Goal: Task Accomplishment & Management: Manage account settings

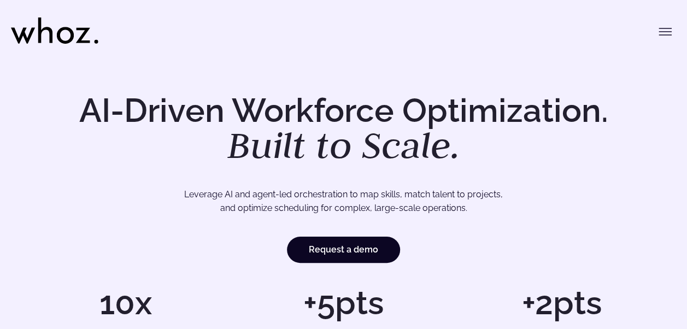
click at [656, 32] on button "Toggle menu" at bounding box center [665, 32] width 22 height 22
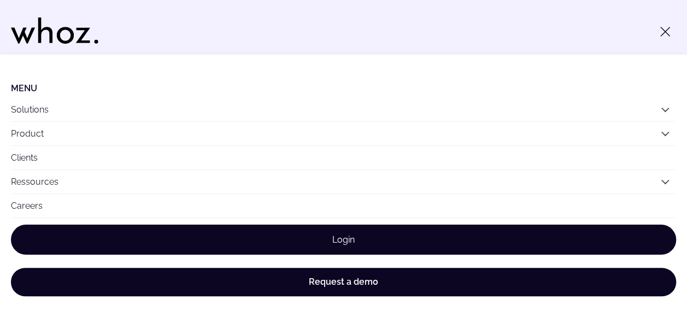
click at [305, 242] on link "Login" at bounding box center [343, 240] width 665 height 30
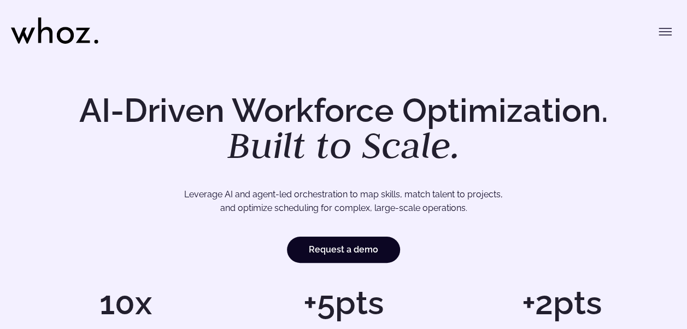
click at [663, 34] on icon "Toggle menu" at bounding box center [664, 31] width 13 height 13
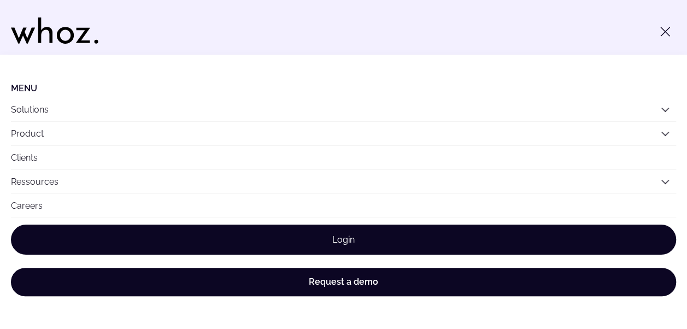
click at [409, 245] on link "Login" at bounding box center [343, 240] width 665 height 30
click at [455, 242] on link "Login" at bounding box center [343, 240] width 665 height 30
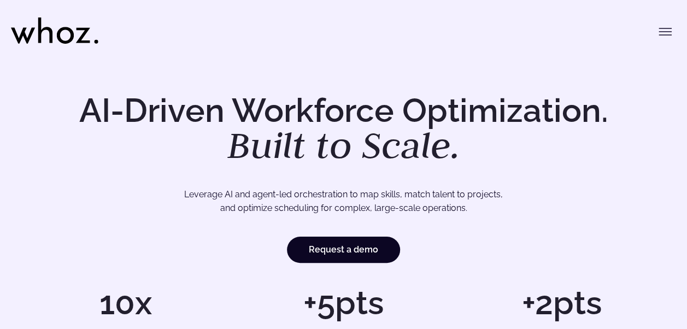
click at [660, 39] on button "Toggle menu" at bounding box center [665, 32] width 22 height 22
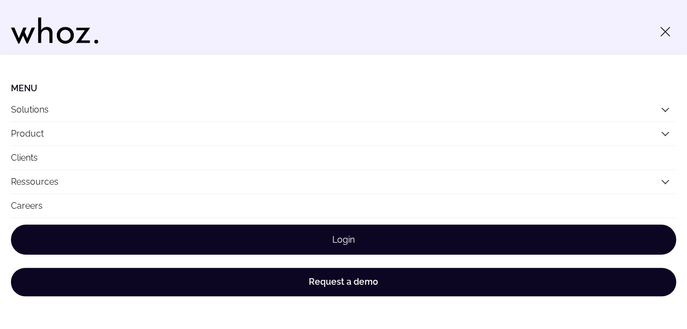
click at [375, 236] on link "Login" at bounding box center [343, 240] width 665 height 30
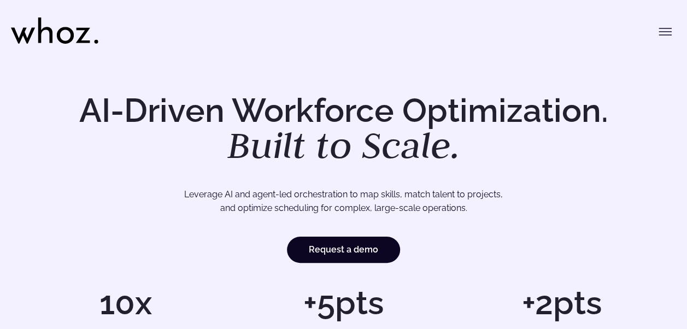
click at [668, 30] on icon "Toggle menu" at bounding box center [664, 31] width 13 height 13
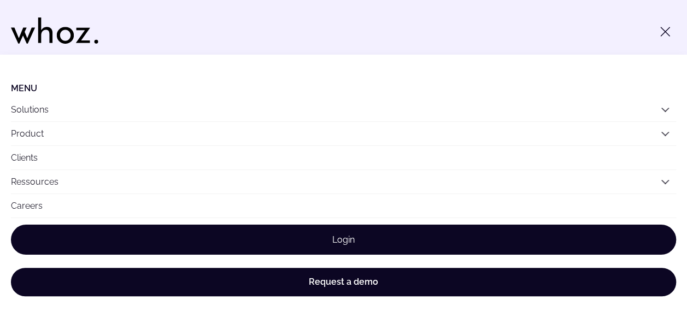
click at [455, 247] on link "Login" at bounding box center [343, 240] width 665 height 30
